Goal: Task Accomplishment & Management: Manage account settings

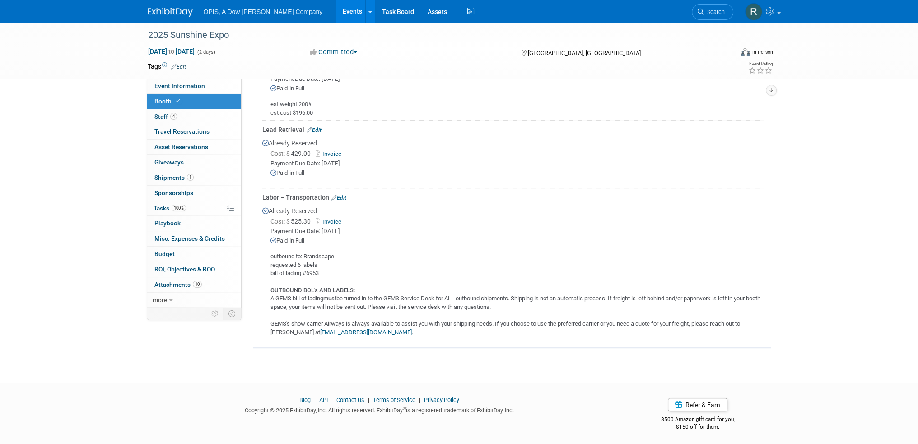
click at [336, 12] on link "Events" at bounding box center [352, 11] width 33 height 23
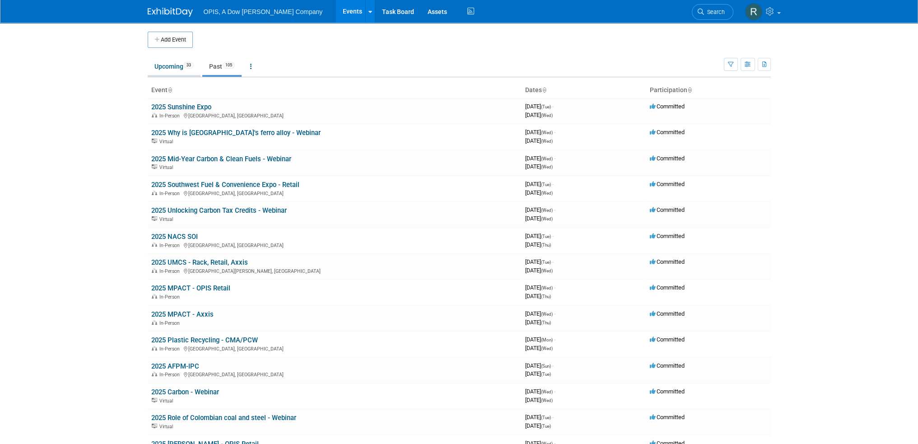
click at [163, 66] on link "Upcoming 33" at bounding box center [174, 66] width 53 height 17
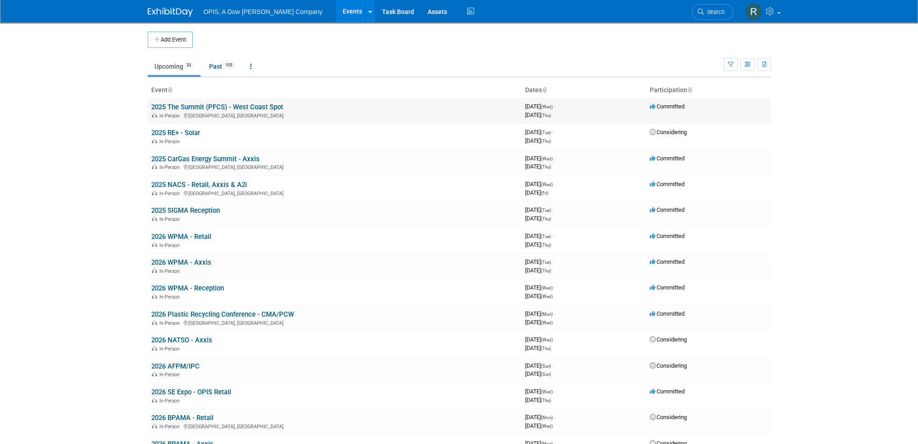
click at [166, 107] on link "2025 The Summit (PFCS) - West Coast Spot" at bounding box center [217, 107] width 132 height 8
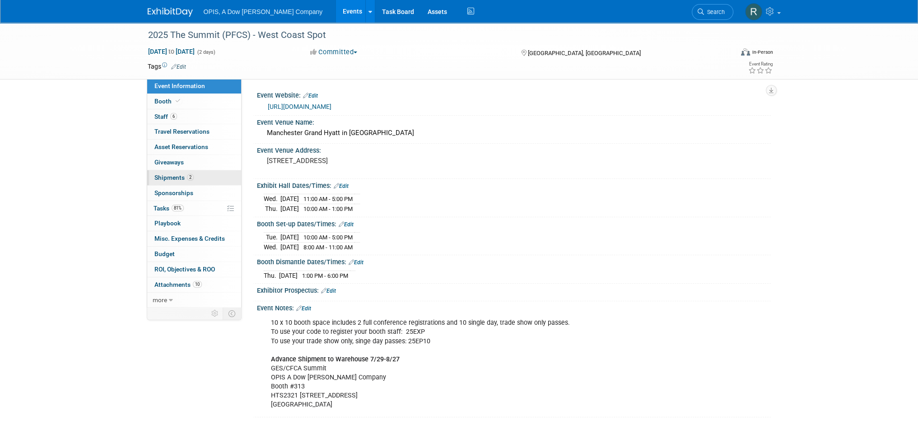
click at [160, 177] on span "Shipments 2" at bounding box center [173, 177] width 39 height 7
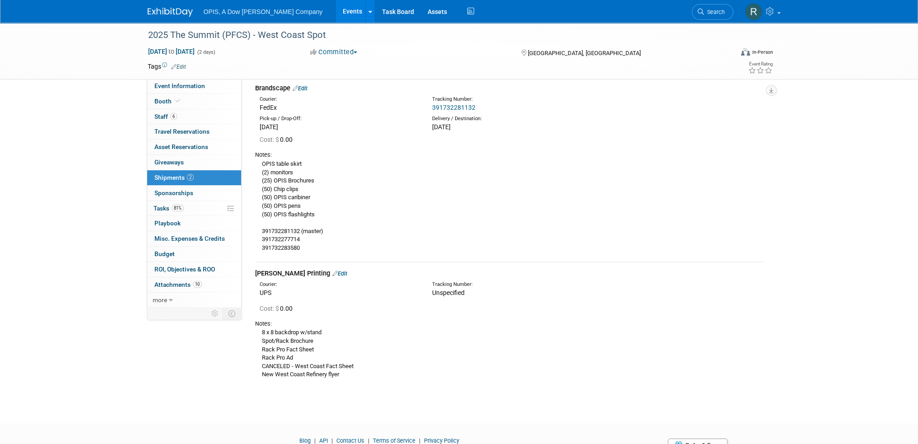
scroll to position [81, 0]
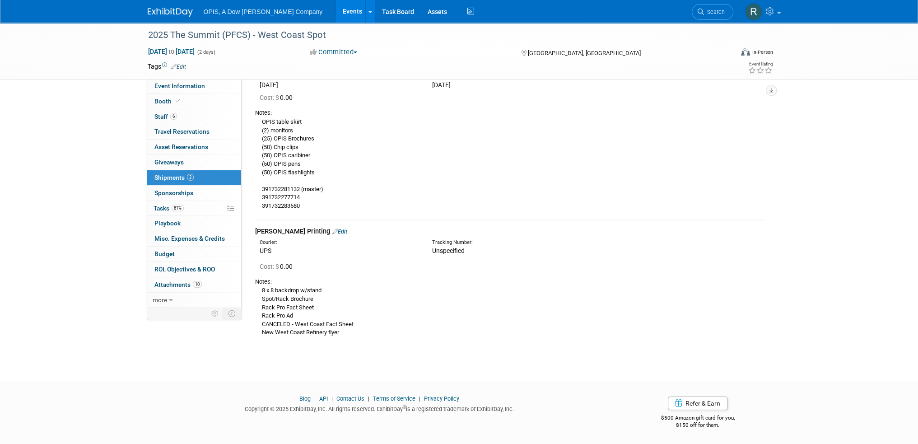
click at [332, 231] on link "Edit" at bounding box center [339, 231] width 15 height 7
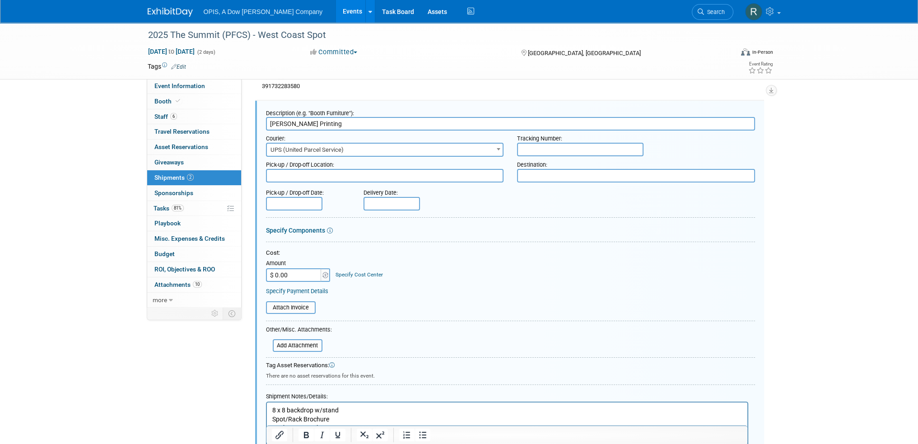
scroll to position [288, 0]
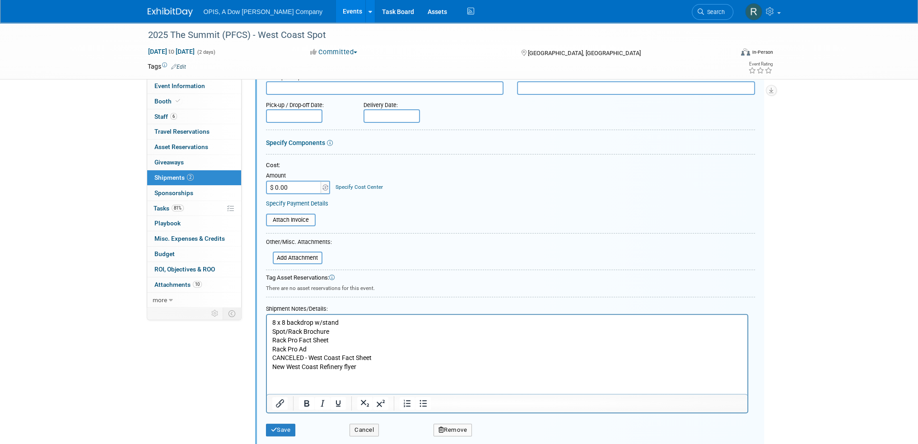
drag, startPoint x: 273, startPoint y: 322, endPoint x: 277, endPoint y: 319, distance: 5.2
click at [273, 322] on p "8 x 8 backdrop w/stand Spot/Rack Brochure Rack Pro Fact Sheet Rack Pro Ad CANCE…" at bounding box center [507, 344] width 470 height 53
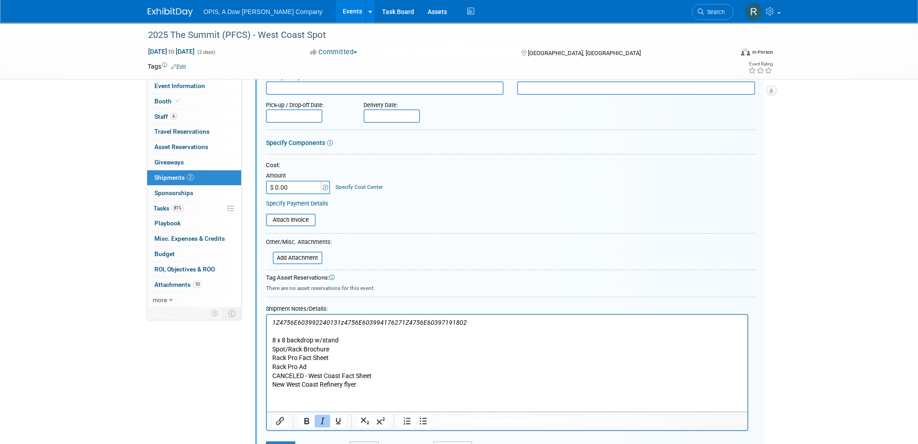
click at [337, 322] on icon "1z4756E60399417627" at bounding box center [369, 322] width 65 height 7
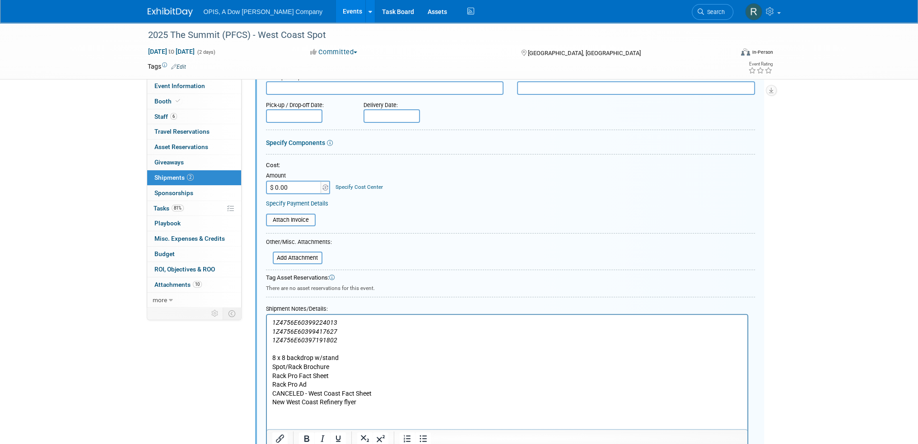
drag, startPoint x: 271, startPoint y: 401, endPoint x: 281, endPoint y: 398, distance: 10.4
click at [271, 401] on body "1Z4756E60399224013 1Z4756E60399417627 1Z4756E60397191802 8 x 8 backdrop w/stand…" at bounding box center [506, 362] width 471 height 89
click at [286, 402] on p "8 x 8 backdrop w/stand Spot/Rack Brochure Rack Pro Fact Sheet Rack Pro Ad CANCE…" at bounding box center [507, 380] width 470 height 53
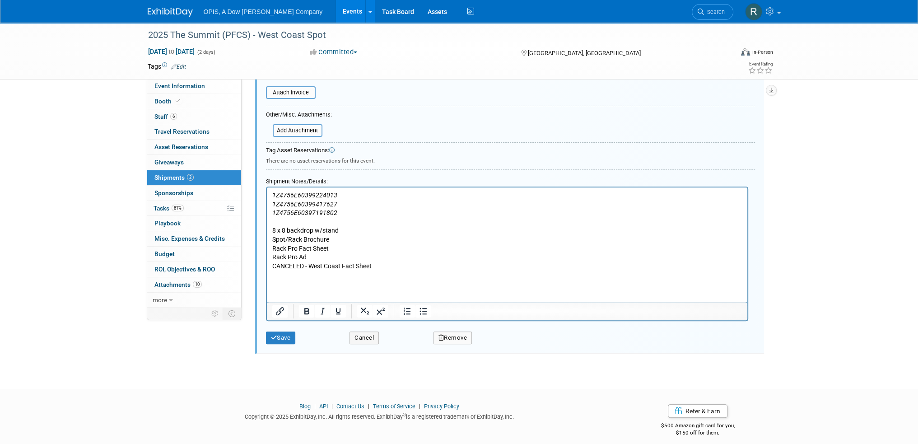
scroll to position [421, 0]
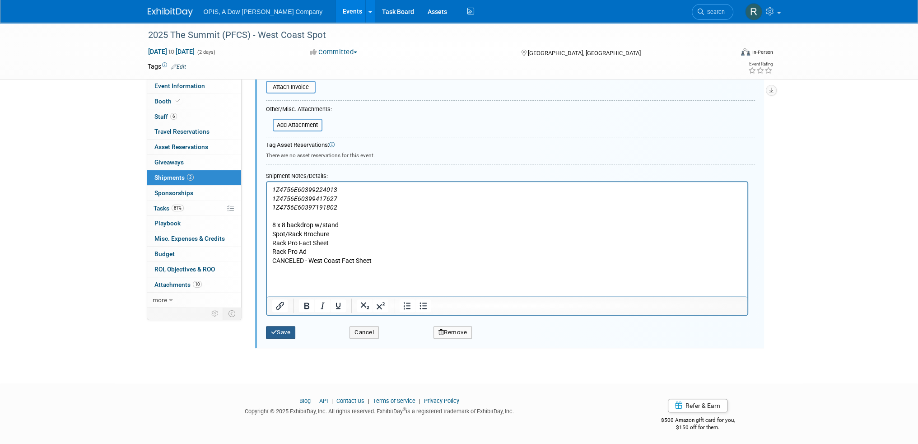
click at [290, 332] on button "Save" at bounding box center [281, 332] width 30 height 13
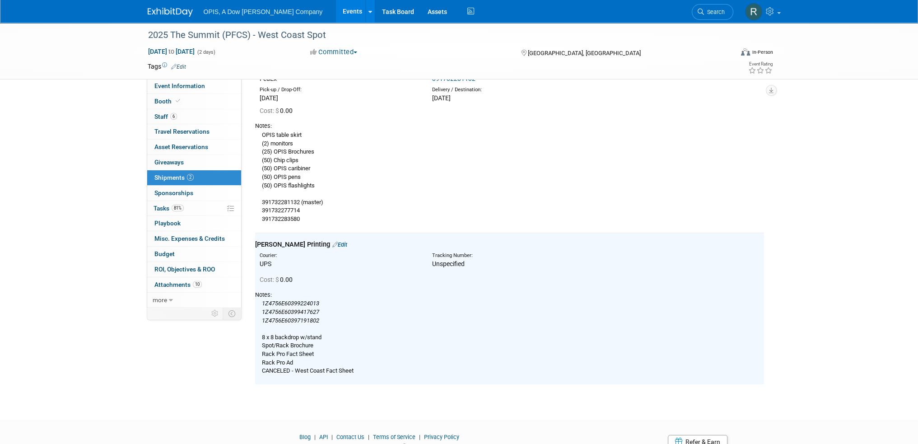
scroll to position [0, 0]
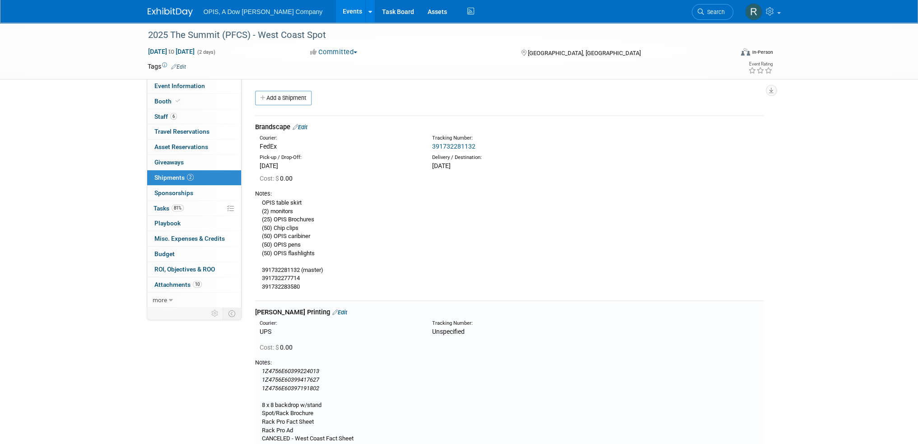
click at [286, 95] on link "Add a Shipment" at bounding box center [283, 98] width 56 height 14
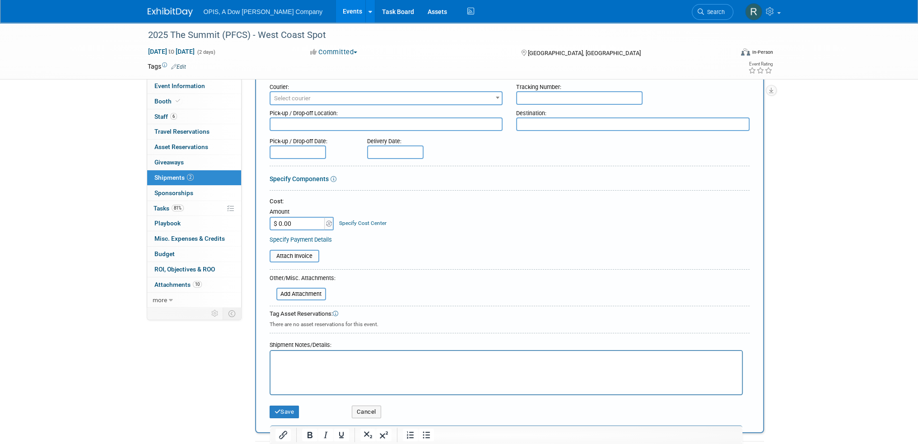
scroll to position [136, 0]
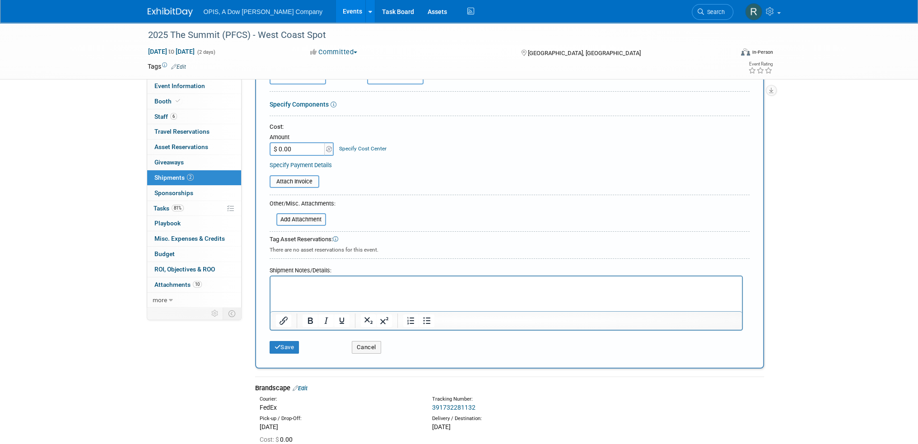
click at [305, 289] on html at bounding box center [506, 282] width 472 height 13
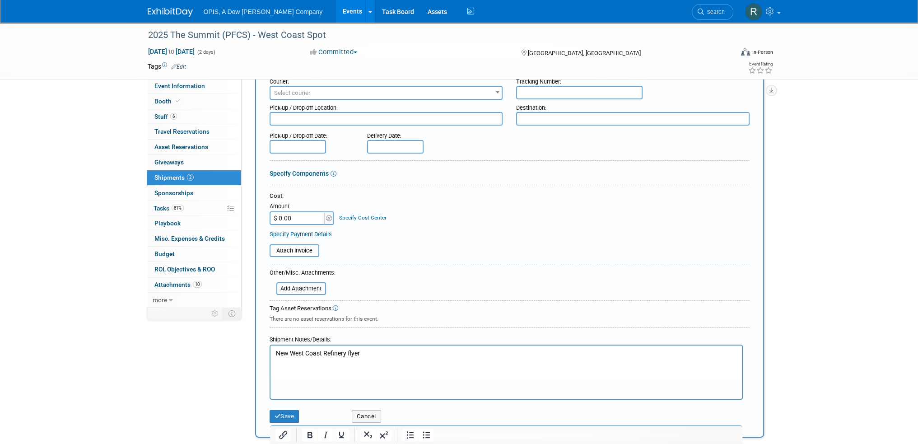
scroll to position [0, 0]
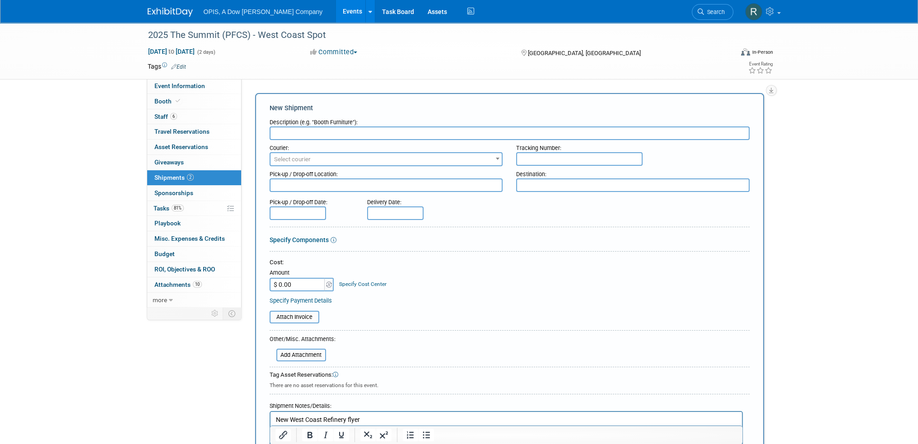
click at [306, 131] on input "text" at bounding box center [510, 133] width 480 height 14
type input "K"
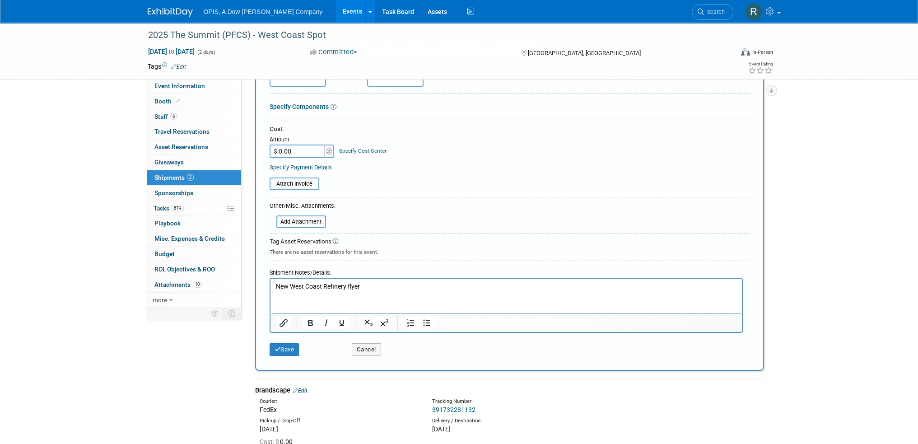
scroll to position [136, 0]
type input "Kelly Print"
click at [295, 344] on button "Save" at bounding box center [285, 347] width 30 height 13
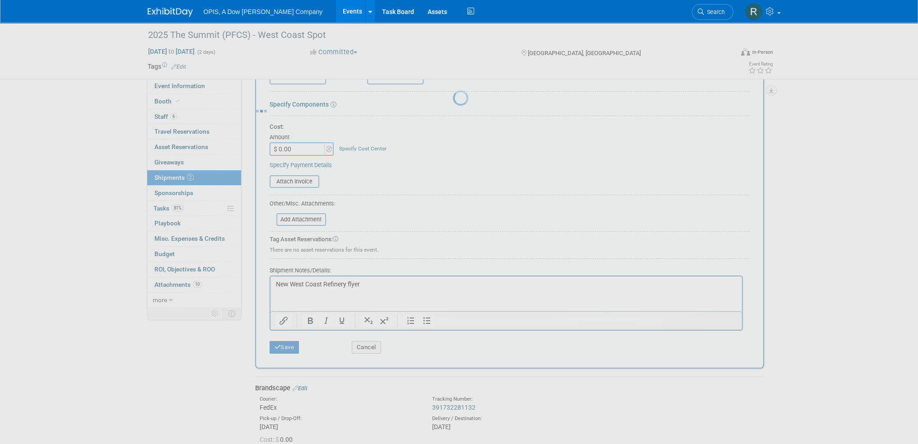
scroll to position [190, 0]
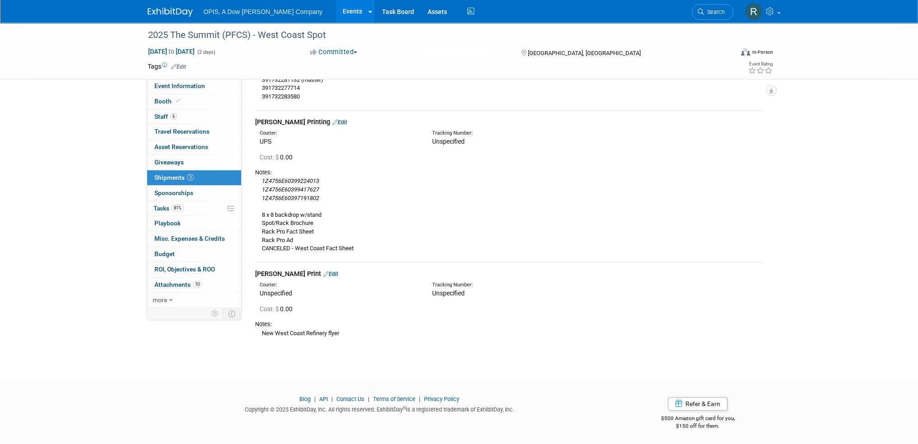
click at [323, 271] on link "Edit" at bounding box center [330, 274] width 15 height 7
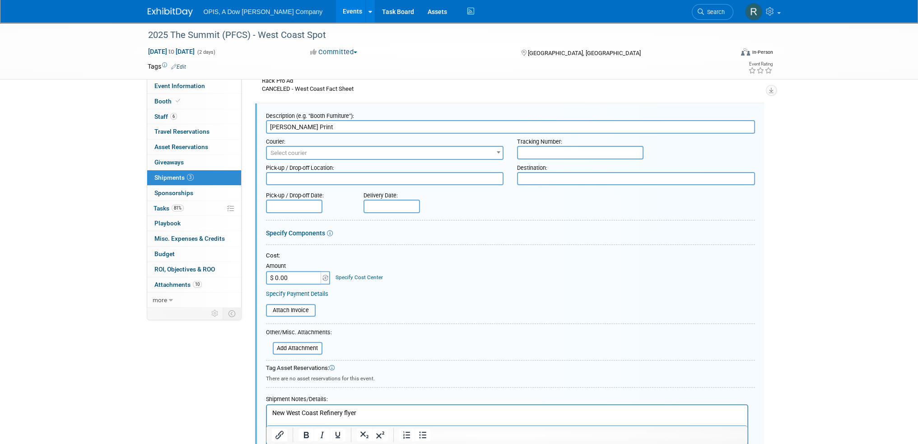
scroll to position [0, 0]
click at [315, 150] on span "Select courier" at bounding box center [385, 153] width 236 height 13
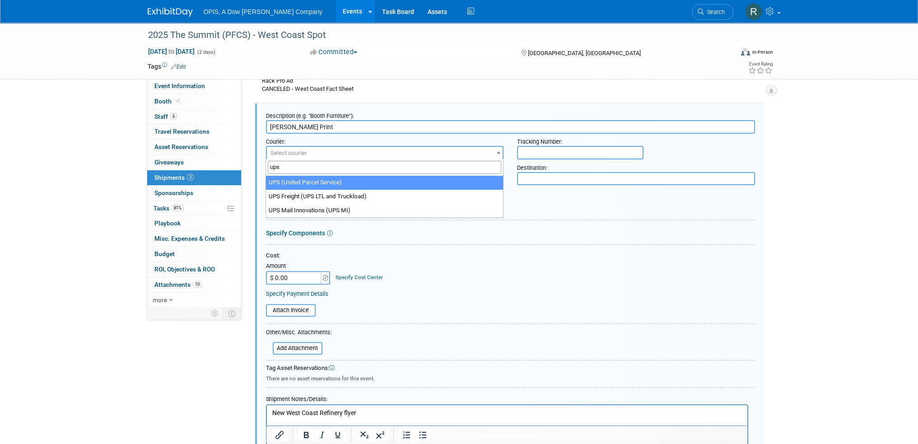
type input "ups"
select select "508"
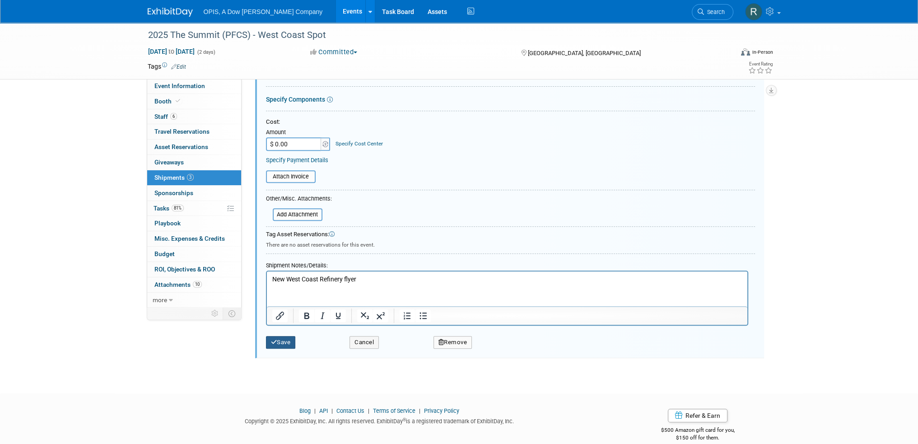
click at [290, 342] on button "Save" at bounding box center [281, 342] width 30 height 13
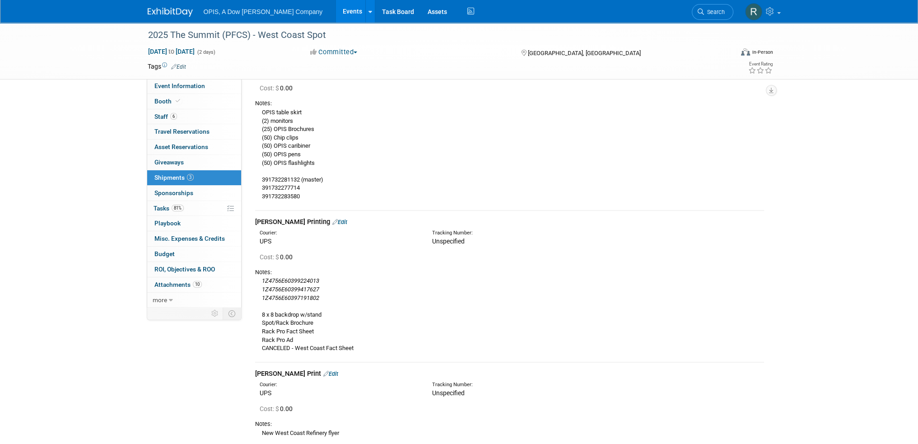
scroll to position [136, 0]
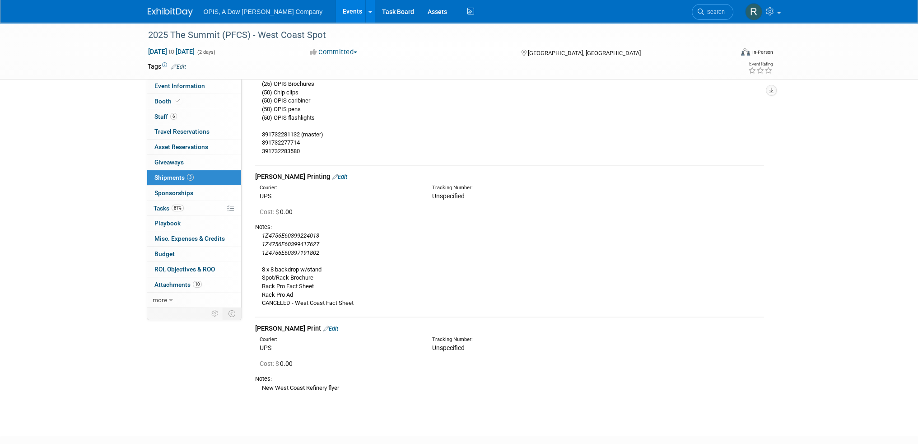
click at [332, 173] on link "Edit" at bounding box center [339, 176] width 15 height 7
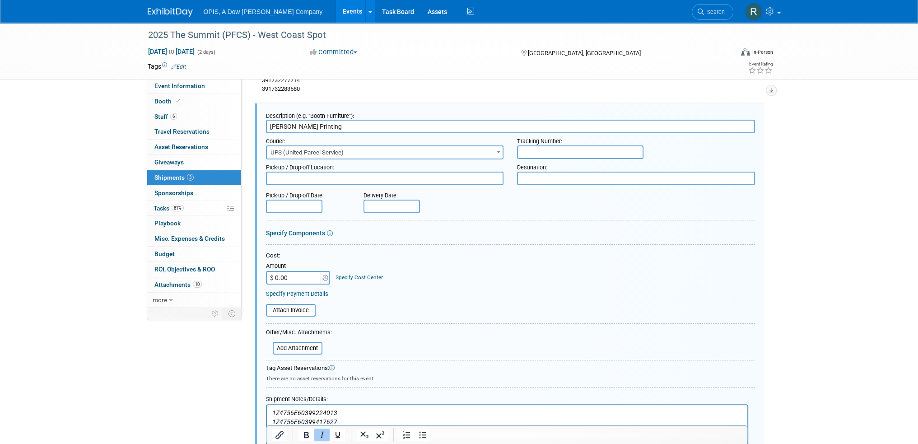
scroll to position [0, 0]
click at [298, 204] on input "text" at bounding box center [294, 207] width 56 height 14
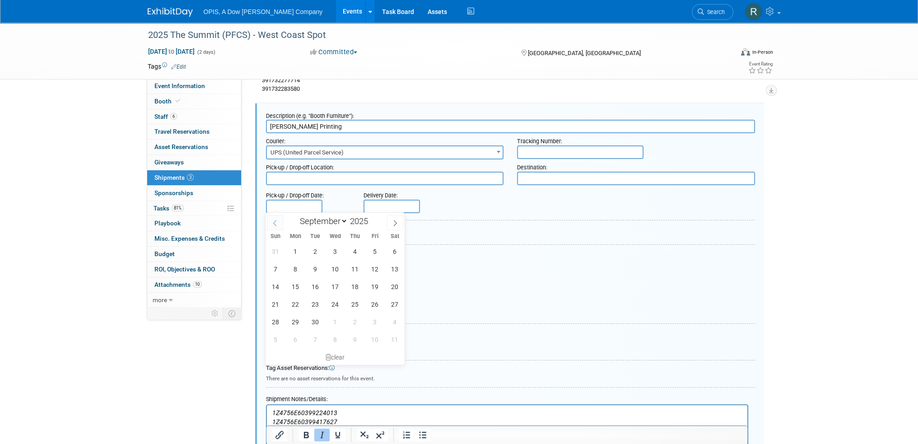
click at [274, 221] on icon at bounding box center [275, 223] width 6 height 6
select select "7"
click at [318, 303] on span "19" at bounding box center [316, 304] width 18 height 18
type input "Aug 19, 2025"
drag, startPoint x: 311, startPoint y: 301, endPoint x: 336, endPoint y: 294, distance: 26.3
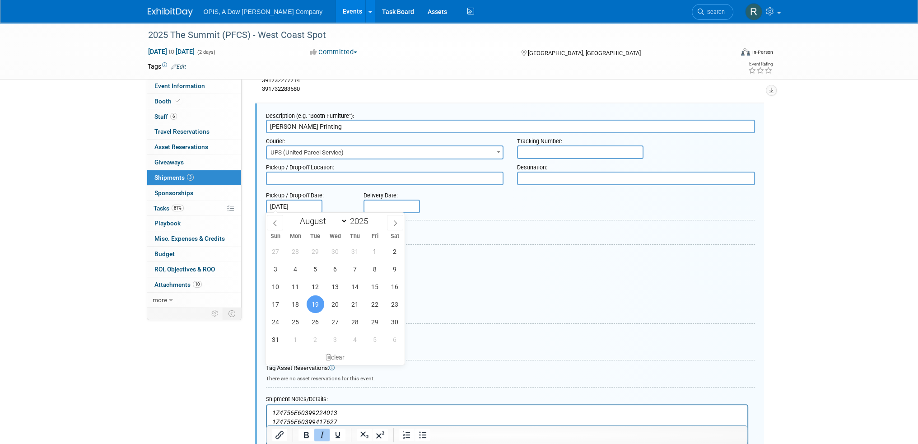
click at [311, 301] on span "19" at bounding box center [316, 304] width 18 height 18
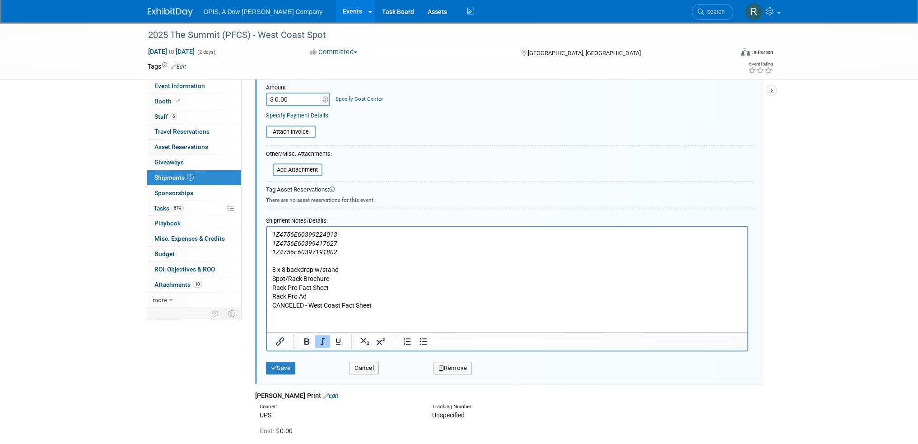
scroll to position [379, 0]
click at [278, 365] on button "Save" at bounding box center [281, 366] width 30 height 13
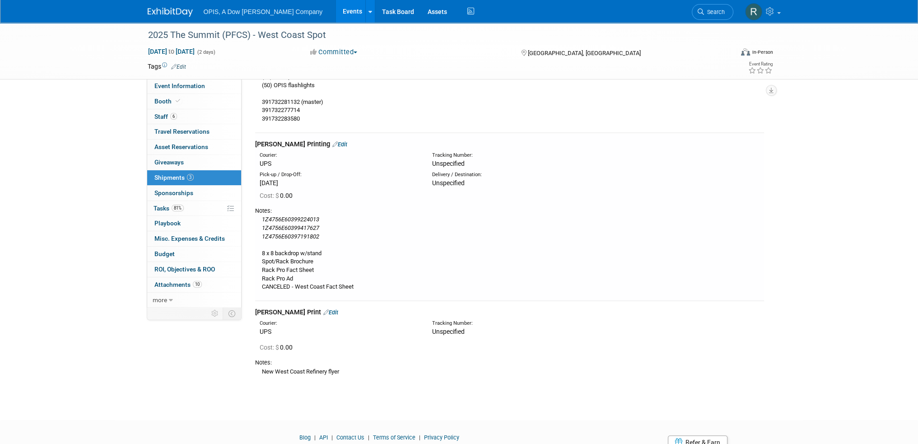
scroll to position [153, 0]
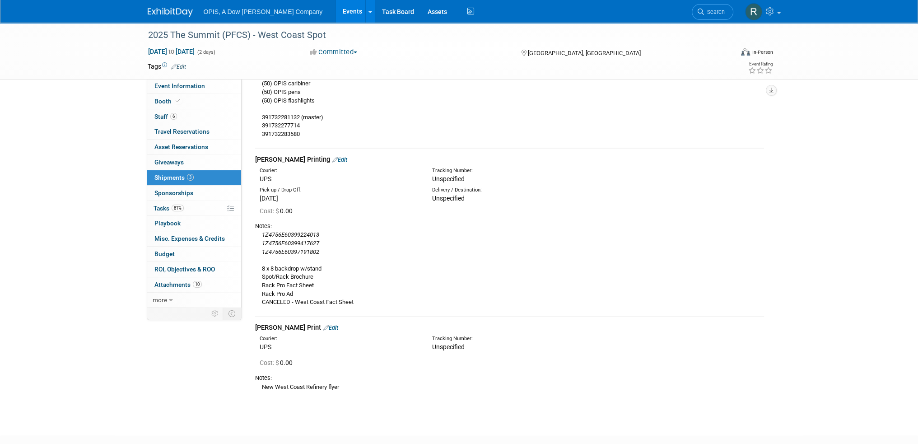
click at [332, 157] on link "Edit" at bounding box center [339, 159] width 15 height 7
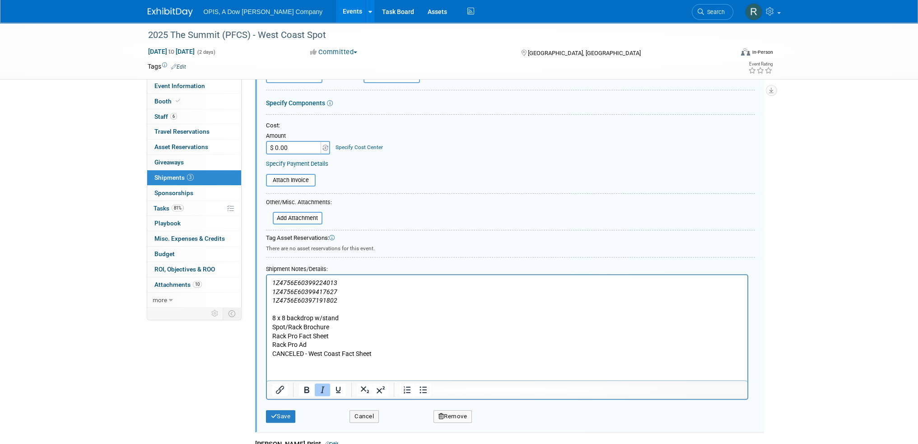
scroll to position [333, 0]
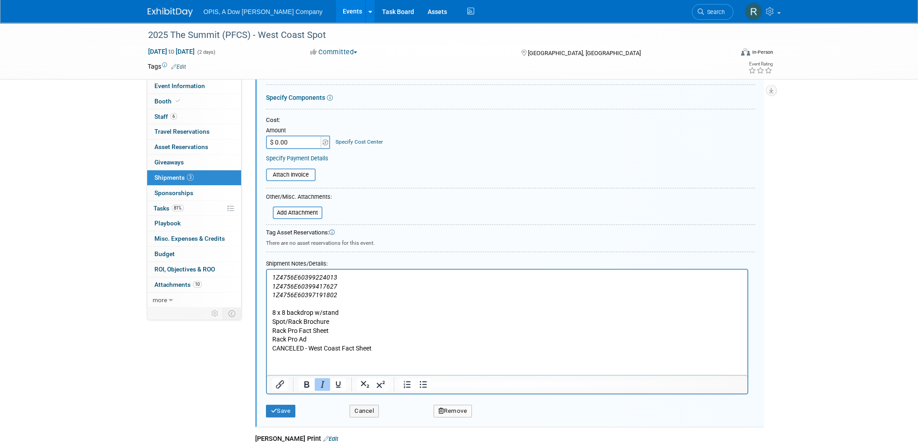
drag, startPoint x: 333, startPoint y: 295, endPoint x: 343, endPoint y: 298, distance: 10.6
click at [343, 298] on p "1Z4756E60399224013 1Z4756E60399417627 1Z4756E60397191802 8 x 8 backdrop w/stand…" at bounding box center [507, 313] width 470 height 80
drag, startPoint x: 337, startPoint y: 276, endPoint x: 291, endPoint y: 285, distance: 47.0
click at [274, 288] on p "1Z4756E60399224013 1Z4756E60399417627 1Z4756E60397191802 8 x 8 backdrop w/stand…" at bounding box center [507, 313] width 470 height 80
drag, startPoint x: 337, startPoint y: 295, endPoint x: 271, endPoint y: 279, distance: 67.4
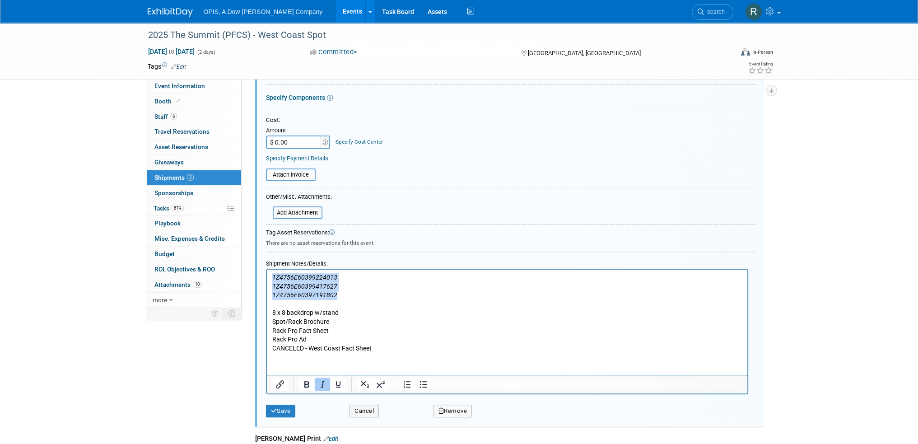
click at [272, 279] on p "1Z4756E60399224013 1Z4756E60399417627 1Z4756E60397191802 8 x 8 backdrop w/stand…" at bounding box center [507, 313] width 470 height 80
copy p "1Z4756E60399224013 1Z4756E60399417627 1Z4756E60397191802"
click at [362, 405] on button "Cancel" at bounding box center [364, 411] width 29 height 13
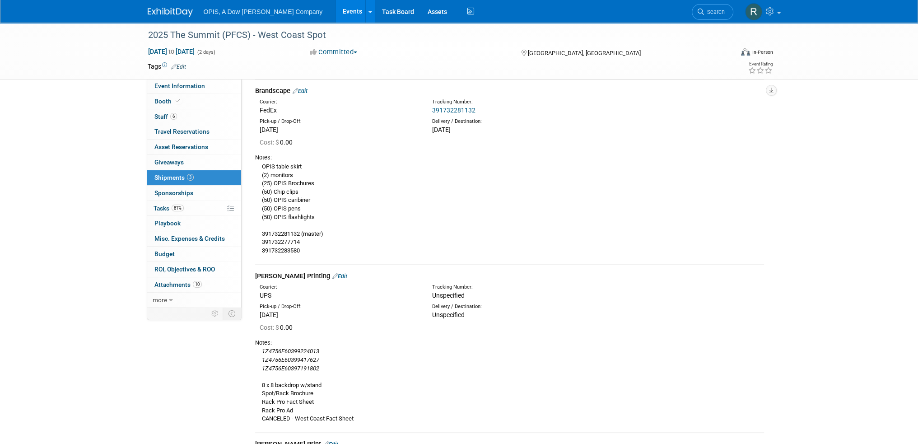
scroll to position [0, 0]
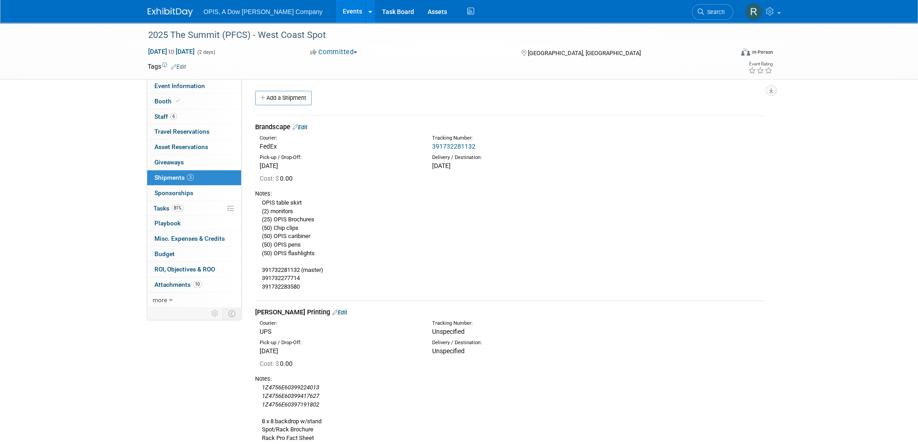
click at [302, 127] on link "Edit" at bounding box center [300, 127] width 15 height 7
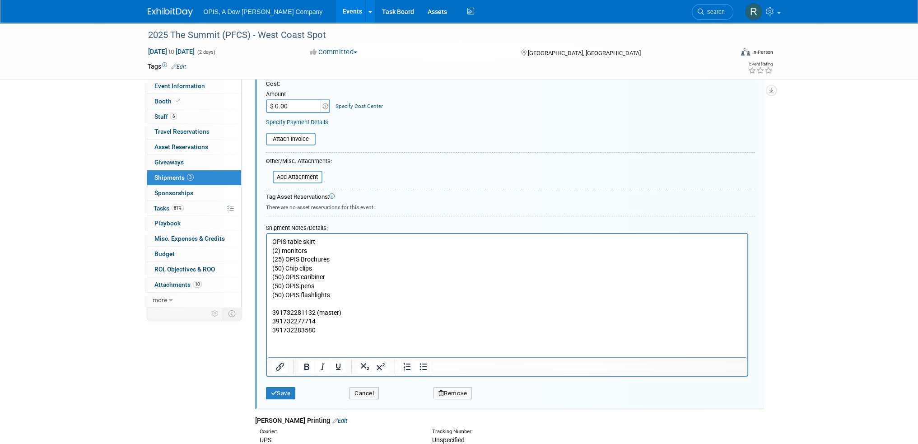
scroll to position [239, 0]
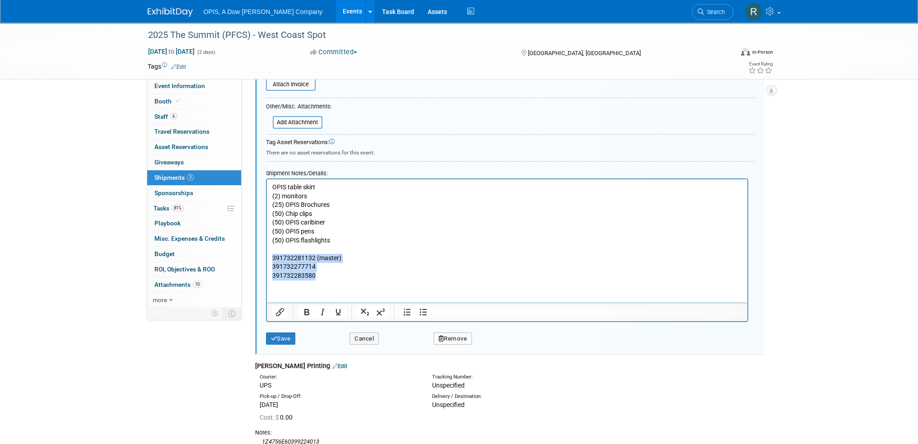
drag, startPoint x: 316, startPoint y: 276, endPoint x: 271, endPoint y: 260, distance: 48.0
click at [271, 260] on body "OPIS table skirt (2) monitors (25) OPIS Brochures (50) Chip clips (50) OPIS car…" at bounding box center [506, 232] width 471 height 98
copy p "391732281132 (master) 391732277714 391732283580"
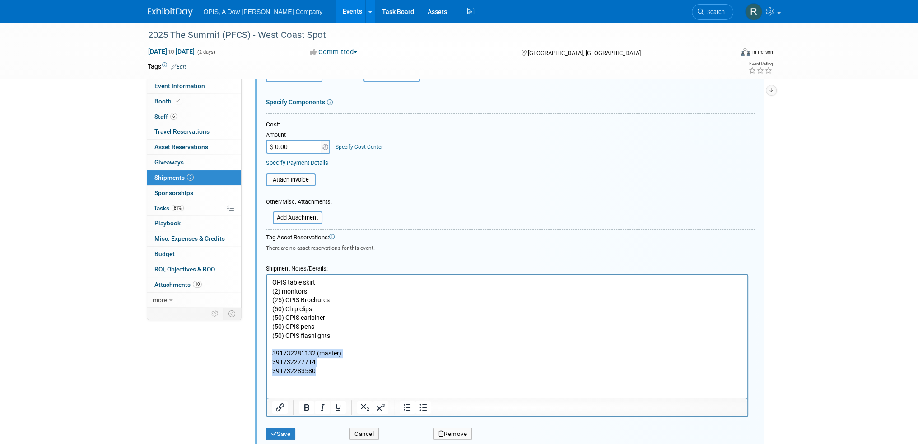
scroll to position [194, 0]
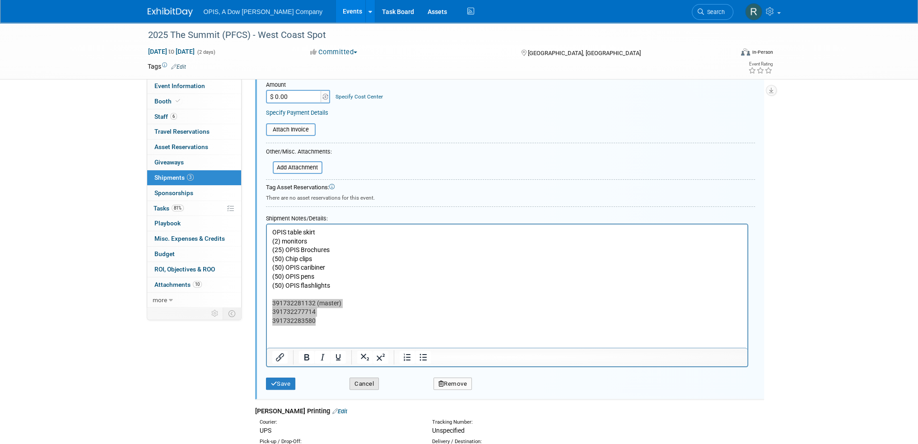
click at [370, 383] on button "Cancel" at bounding box center [364, 384] width 29 height 13
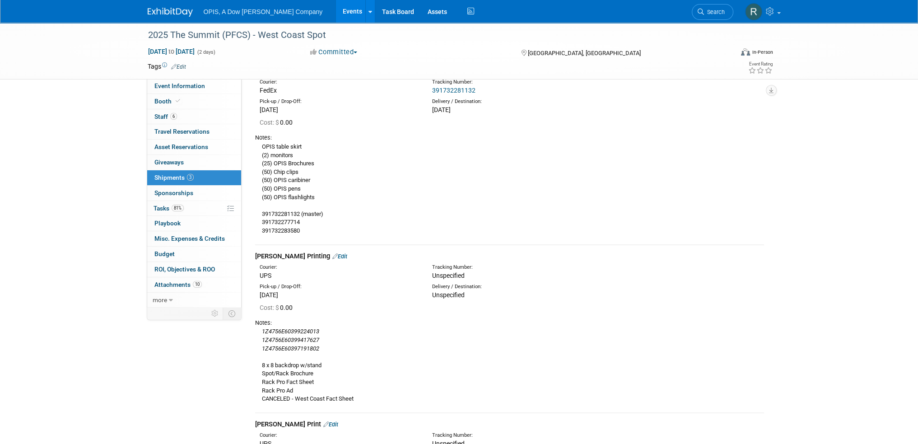
scroll to position [136, 0]
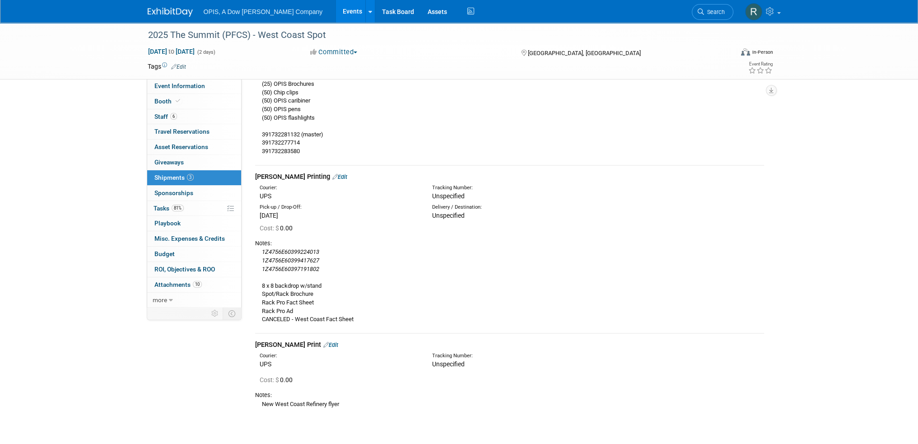
click at [332, 177] on link "Edit" at bounding box center [339, 176] width 15 height 7
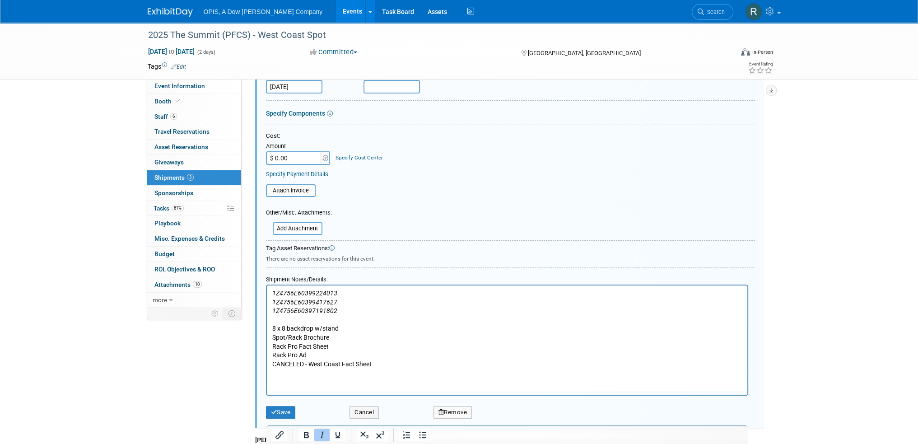
scroll to position [333, 0]
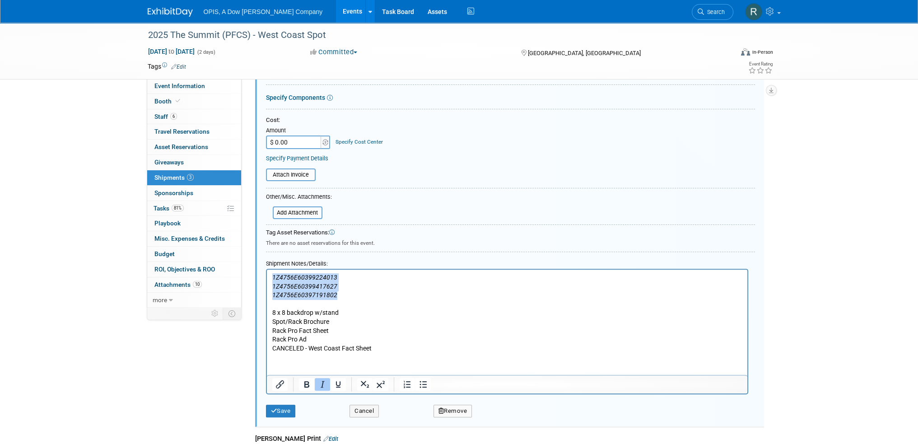
drag, startPoint x: 336, startPoint y: 295, endPoint x: 269, endPoint y: 279, distance: 68.8
click at [269, 279] on html "1Z4756E60399224013 1Z4756E60399417627 1Z4756E60397191802 8 x 8 backdrop w/stand…" at bounding box center [507, 311] width 481 height 83
copy p "1Z4756E60399224013 1Z4756E60399417627 1Z4756E60397191802"
